Goal: Information Seeking & Learning: Learn about a topic

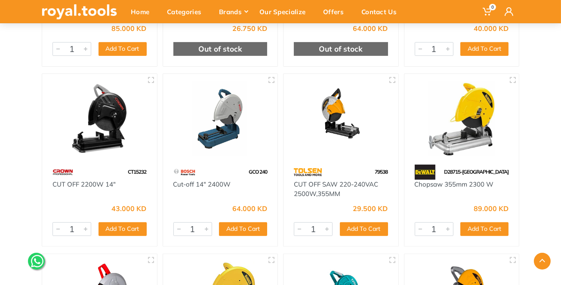
scroll to position [445, 0]
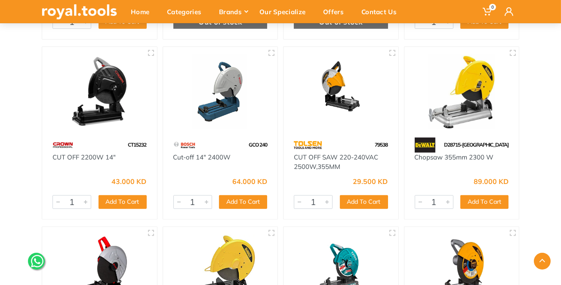
click at [333, 103] on img at bounding box center [340, 92] width 99 height 74
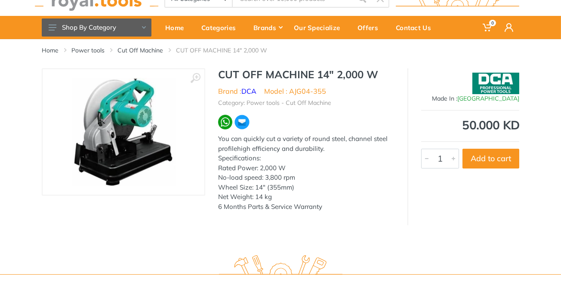
scroll to position [29, 0]
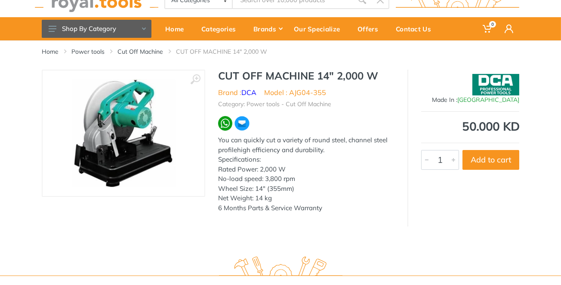
click at [155, 149] on img at bounding box center [123, 133] width 104 height 108
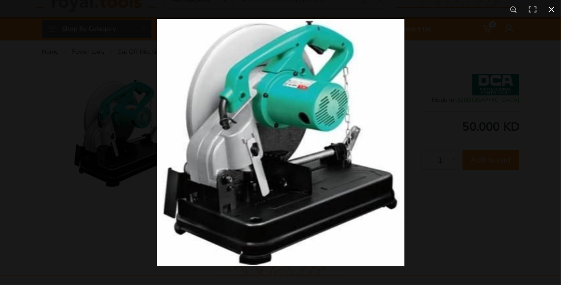
click at [67, 148] on div at bounding box center [280, 142] width 561 height 285
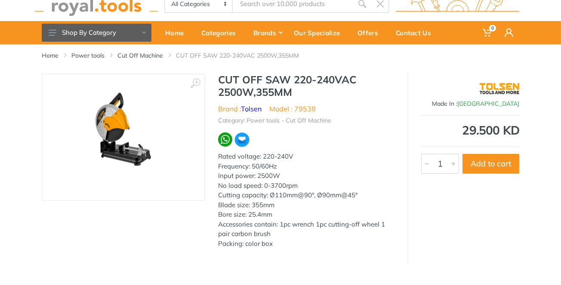
scroll to position [29, 0]
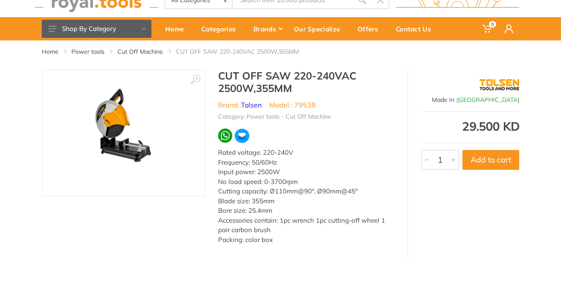
click at [102, 112] on img at bounding box center [123, 133] width 108 height 108
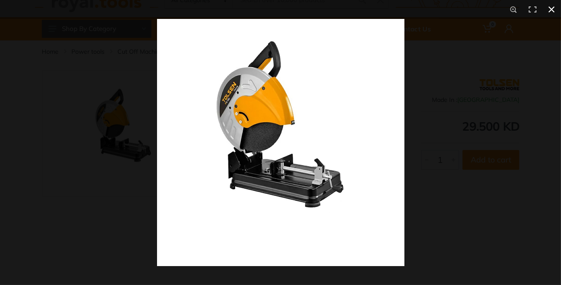
click at [102, 112] on div at bounding box center [280, 142] width 561 height 285
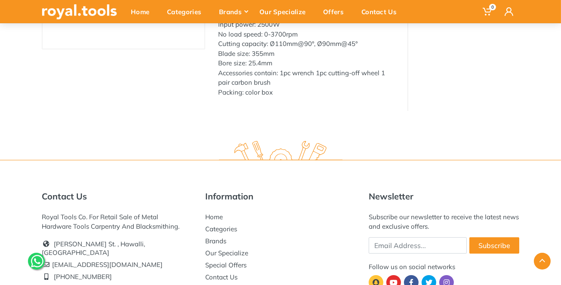
scroll to position [178, 0]
